Goal: Task Accomplishment & Management: Complete application form

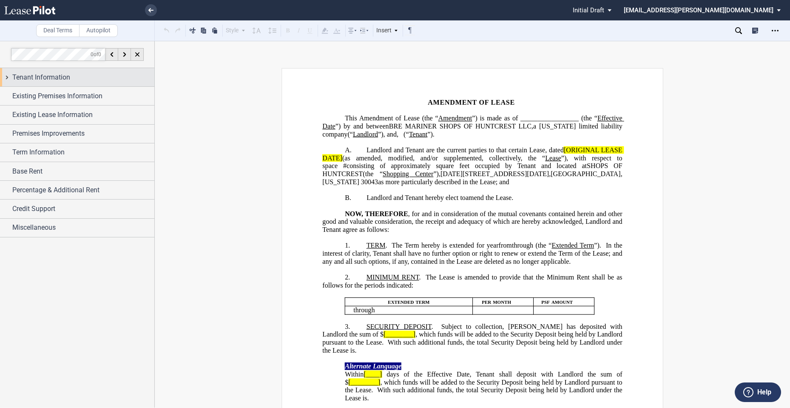
click at [61, 77] on span "Tenant Information" at bounding box center [41, 77] width 58 height 10
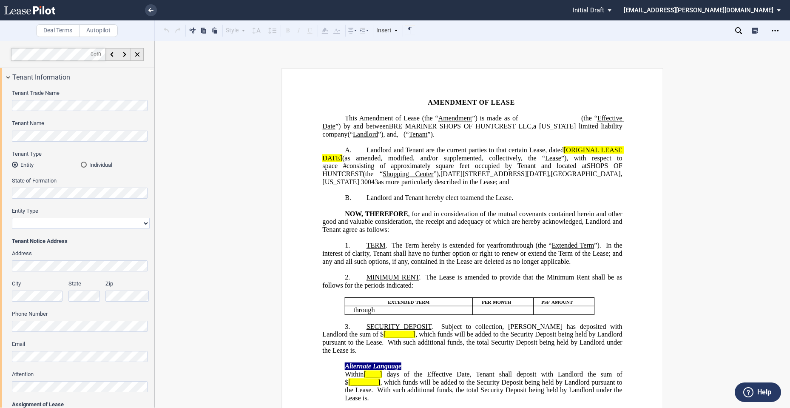
click at [83, 165] on div "Individual" at bounding box center [84, 165] width 6 height 6
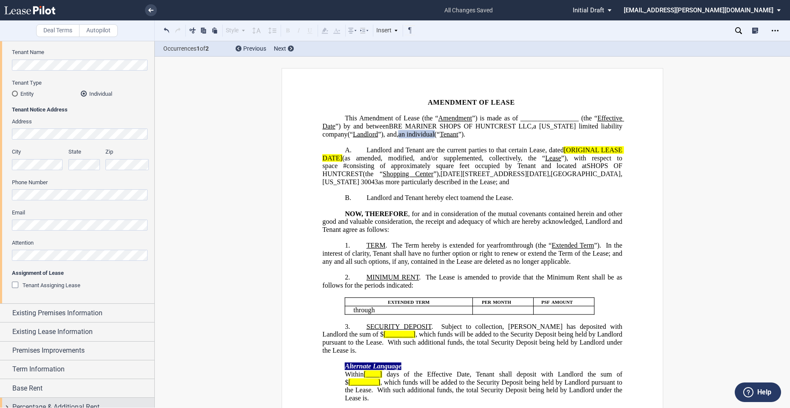
scroll to position [118, 0]
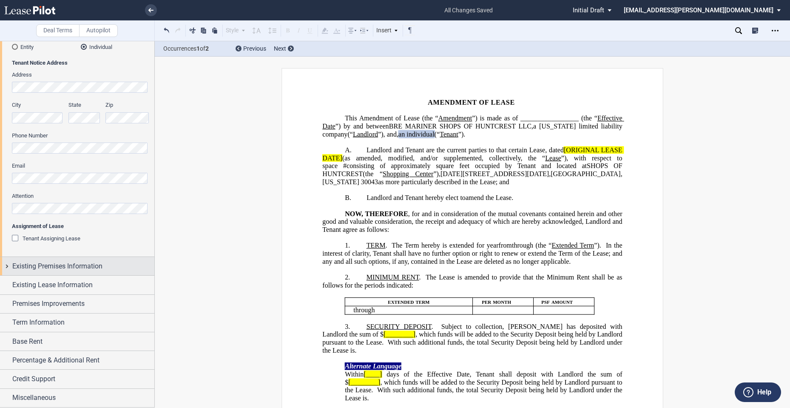
click at [54, 262] on span "Existing Premises Information" at bounding box center [57, 266] width 90 height 10
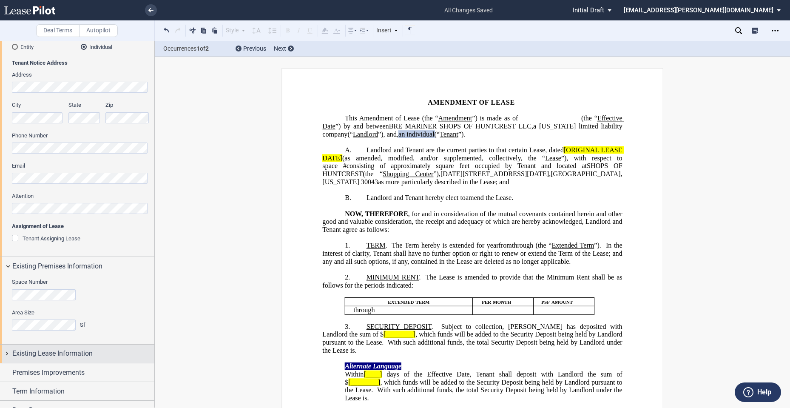
click at [49, 359] on div "Existing Lease Information" at bounding box center [77, 353] width 154 height 18
click at [47, 367] on span "Prior Amendments of Lease" at bounding box center [56, 369] width 67 height 6
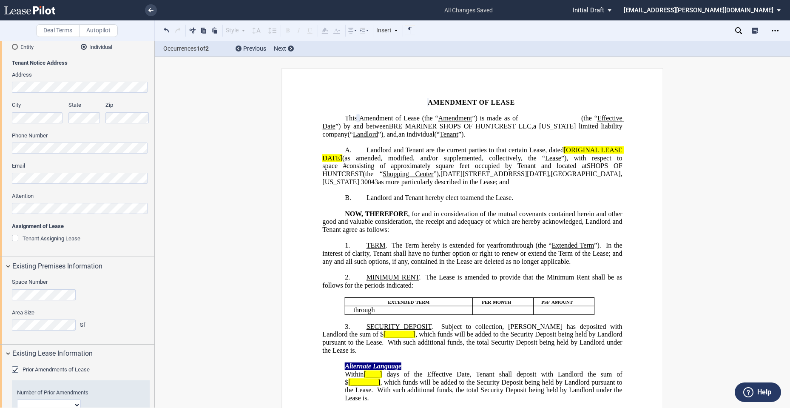
scroll to position [189, 0]
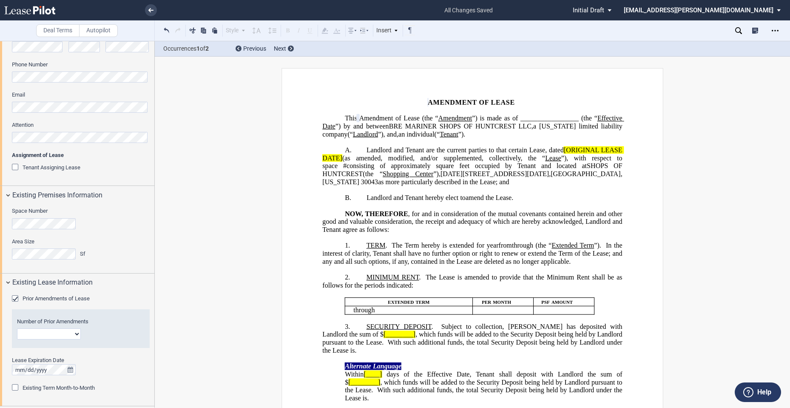
click at [78, 330] on select "1 2 3 4 5 6 7 8 9 10 11 12" at bounding box center [49, 333] width 64 height 11
select select "number:4"
click at [17, 328] on select "1 2 3 4 5 6 7 8 9 10 11 12" at bounding box center [49, 333] width 64 height 11
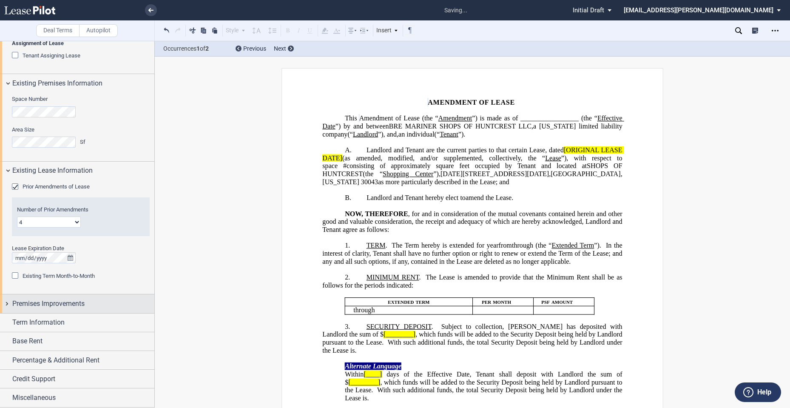
click at [68, 303] on span "Premises Improvements" at bounding box center [48, 303] width 72 height 10
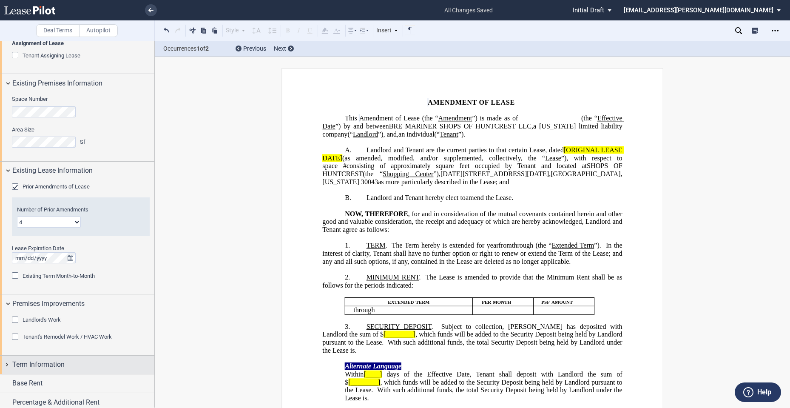
click at [57, 363] on span "Term Information" at bounding box center [38, 364] width 52 height 10
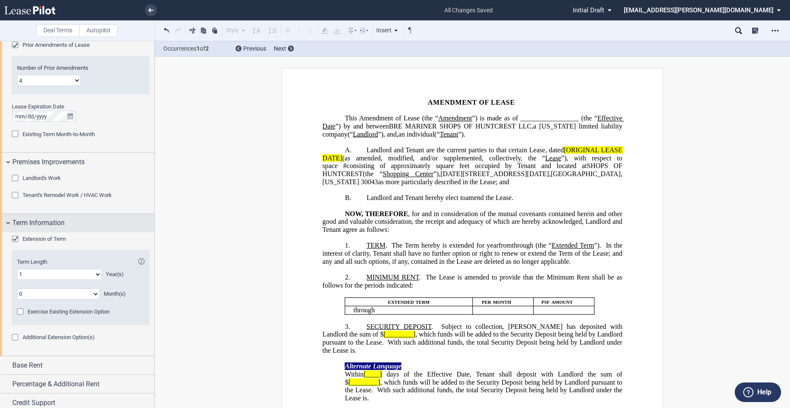
click at [57, 363] on div "Base Rent" at bounding box center [83, 365] width 142 height 10
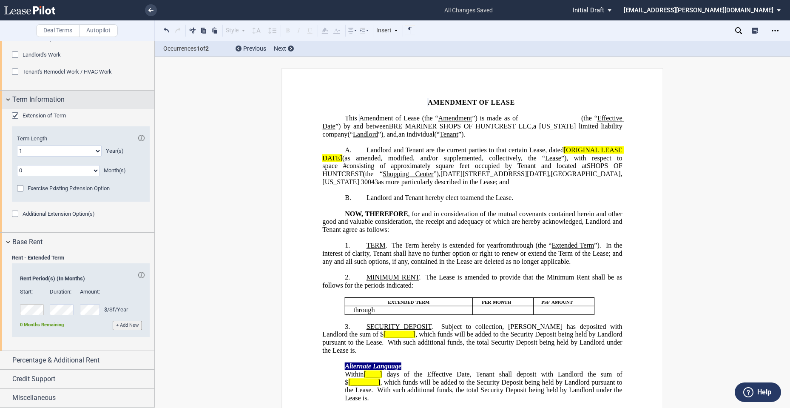
click at [57, 363] on span "Percentage & Additional Rent" at bounding box center [55, 360] width 87 height 10
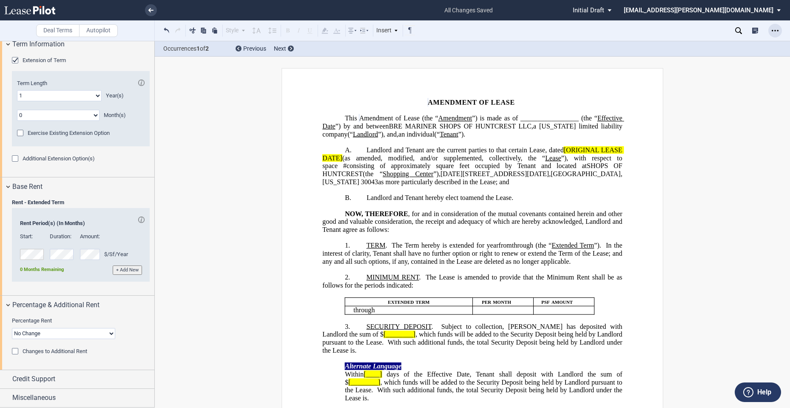
click at [772, 34] on div "Open Lease options menu" at bounding box center [775, 31] width 14 height 14
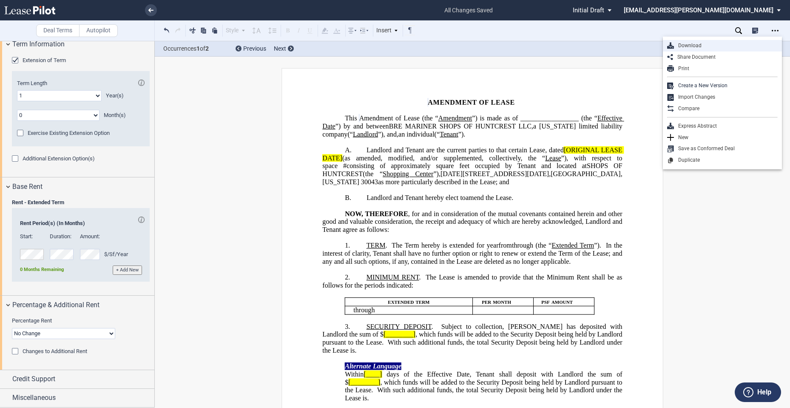
click at [715, 48] on div "Download" at bounding box center [726, 45] width 104 height 7
